Goal: Task Accomplishment & Management: Use online tool/utility

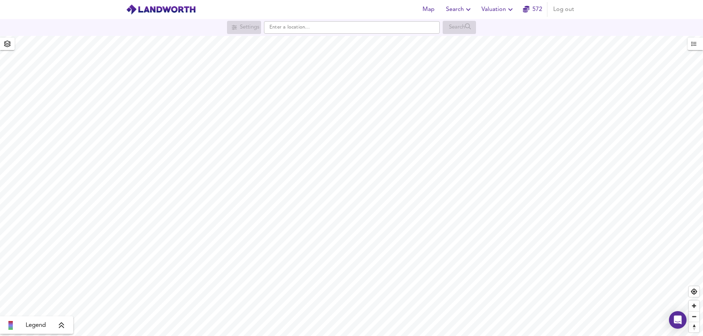
click at [503, 10] on span "Valuation" at bounding box center [497, 9] width 33 height 10
click at [501, 23] on li "New Valuation Report" at bounding box center [498, 26] width 88 height 13
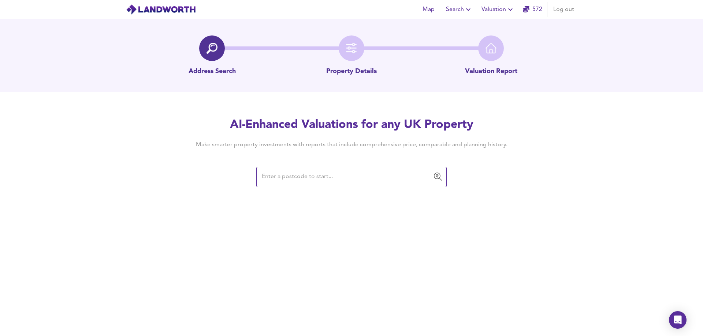
click at [316, 175] on input "text" at bounding box center [346, 177] width 173 height 14
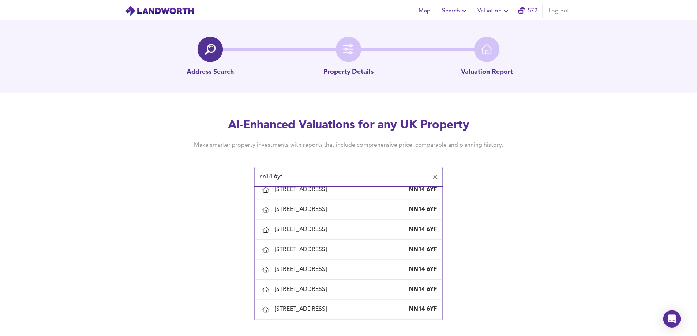
scroll to position [622, 0]
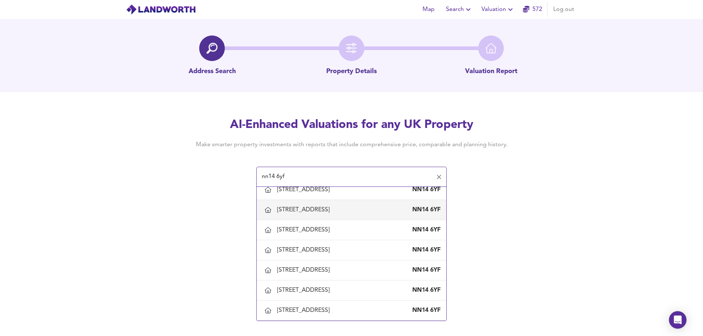
click at [298, 214] on div "[STREET_ADDRESS]" at bounding box center [304, 210] width 55 height 8
type input "[STREET_ADDRESS]"
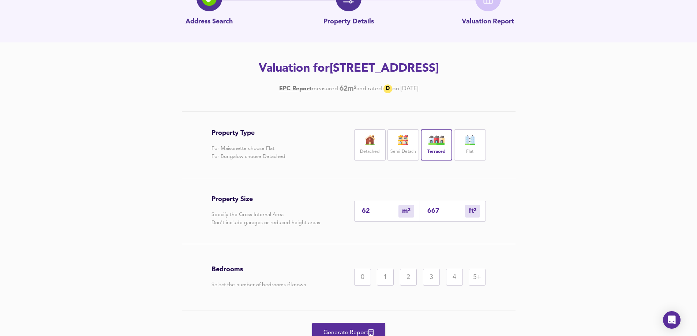
scroll to position [99, 0]
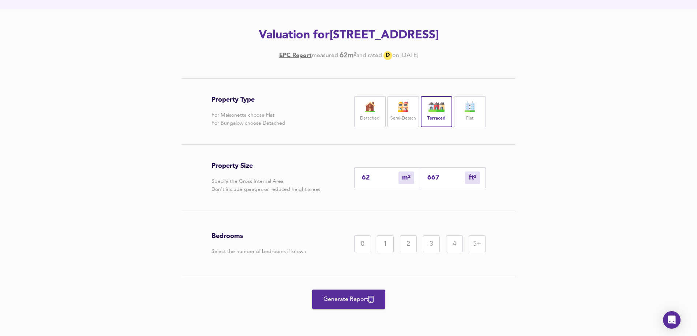
click at [351, 300] on span "Generate Report" at bounding box center [349, 300] width 59 height 10
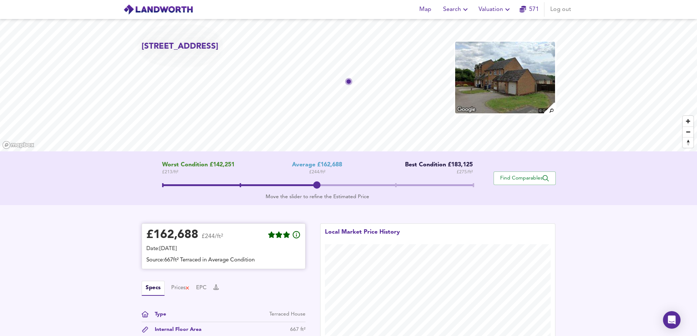
scroll to position [133, 0]
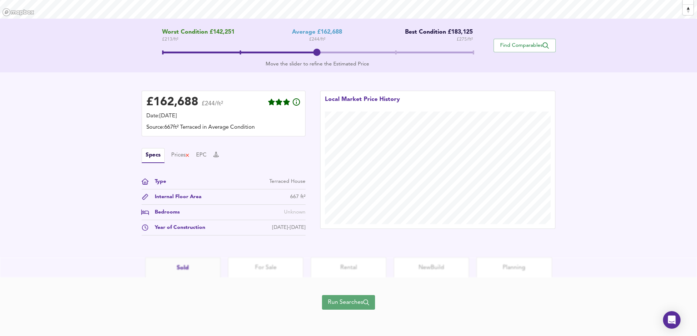
click at [347, 299] on span "Run Searches" at bounding box center [348, 303] width 41 height 10
